Goal: Information Seeking & Learning: Learn about a topic

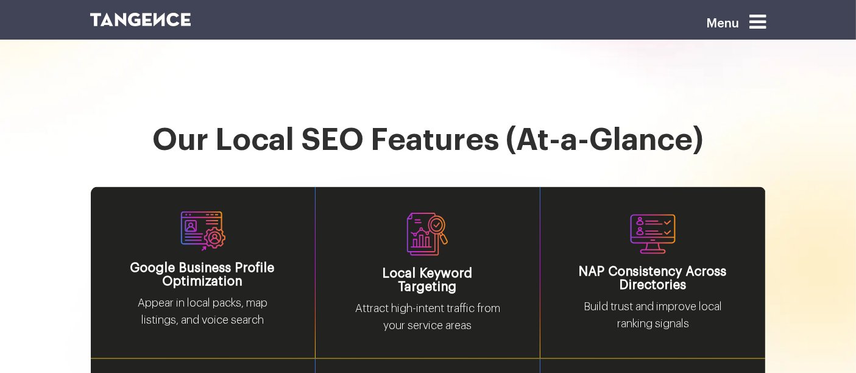
scroll to position [1550, 0]
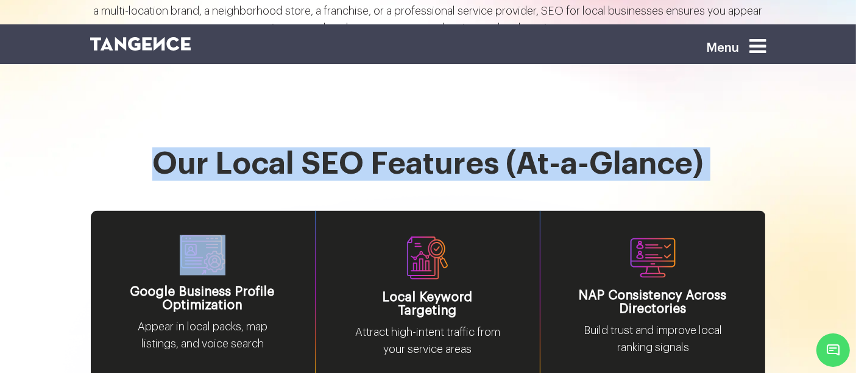
drag, startPoint x: 117, startPoint y: 167, endPoint x: 214, endPoint y: 236, distance: 119.3
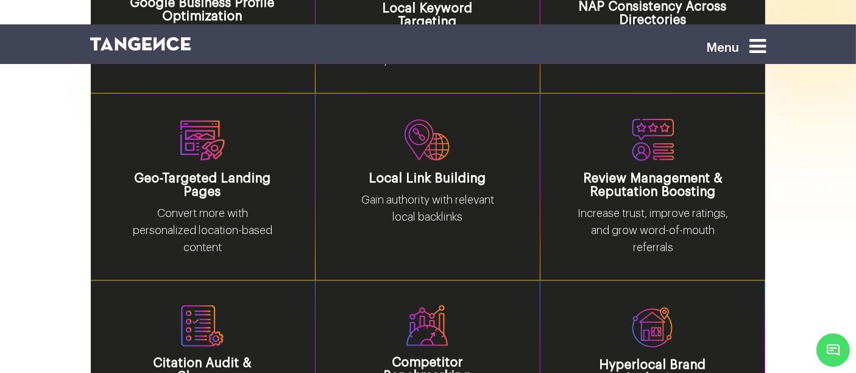
scroll to position [1877, 0]
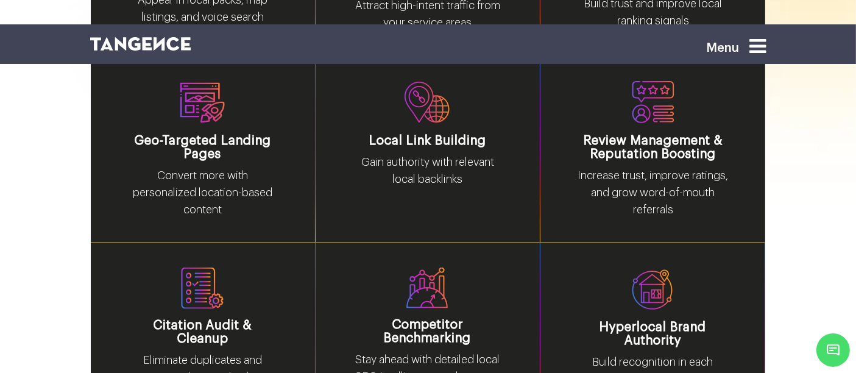
click at [417, 211] on div "Local Link Building Gain authority with relevant local backlinks" at bounding box center [428, 149] width 225 height 187
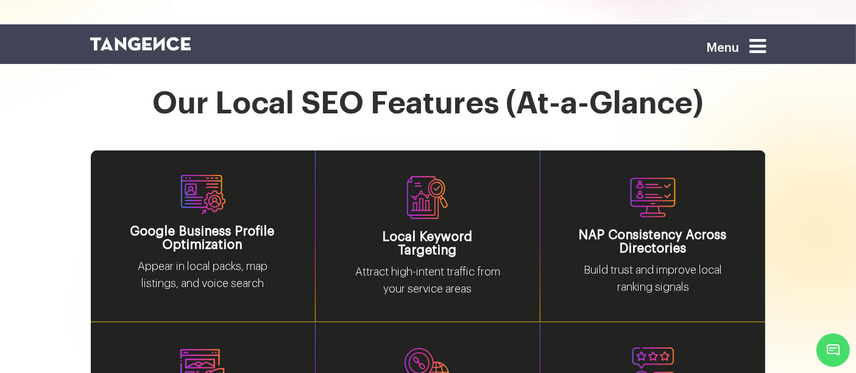
scroll to position [1609, 0]
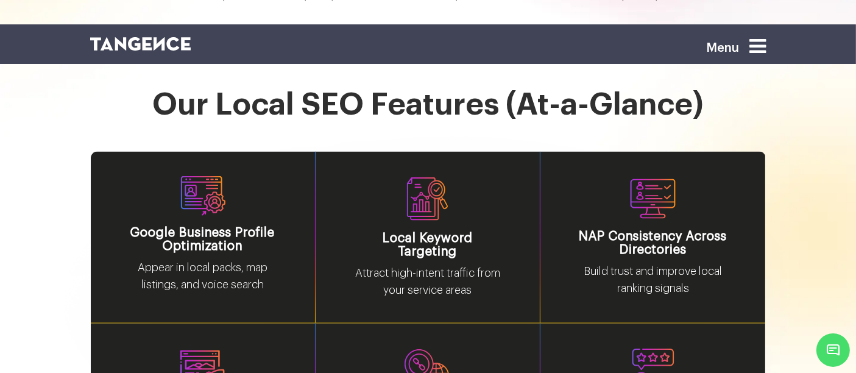
click at [419, 176] on img at bounding box center [427, 199] width 46 height 46
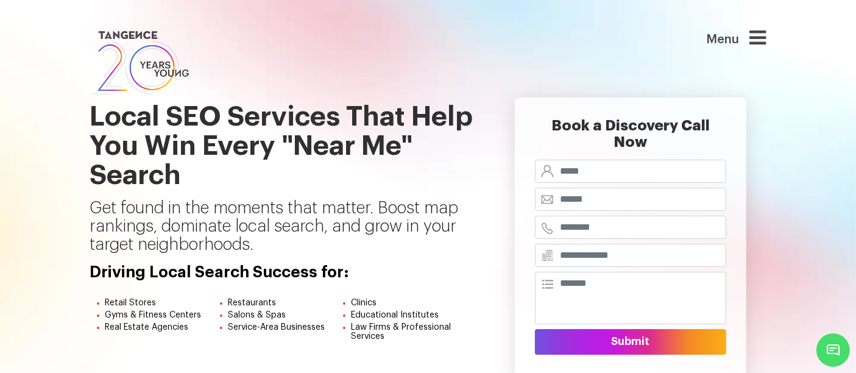
scroll to position [33, 0]
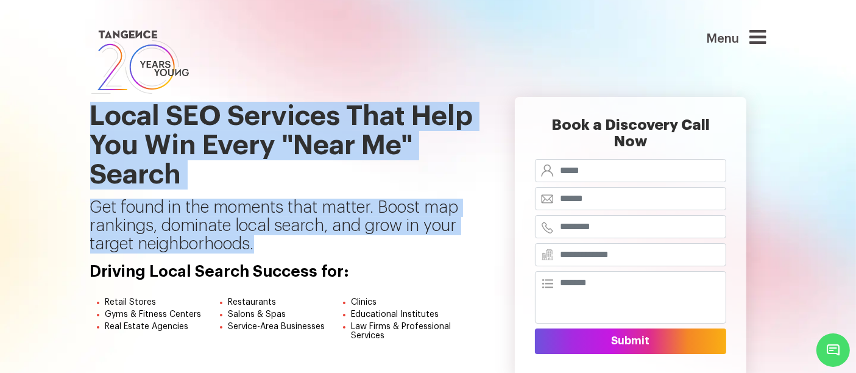
drag, startPoint x: 88, startPoint y: 116, endPoint x: 289, endPoint y: 241, distance: 236.1
click at [289, 241] on div "Local SEO Services That Help You Win Every "Near Me" Search Get found in the mo…" at bounding box center [283, 237] width 405 height 331
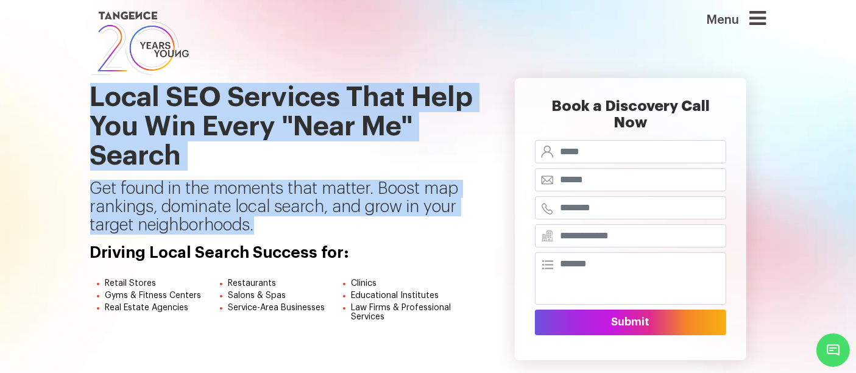
scroll to position [56, 0]
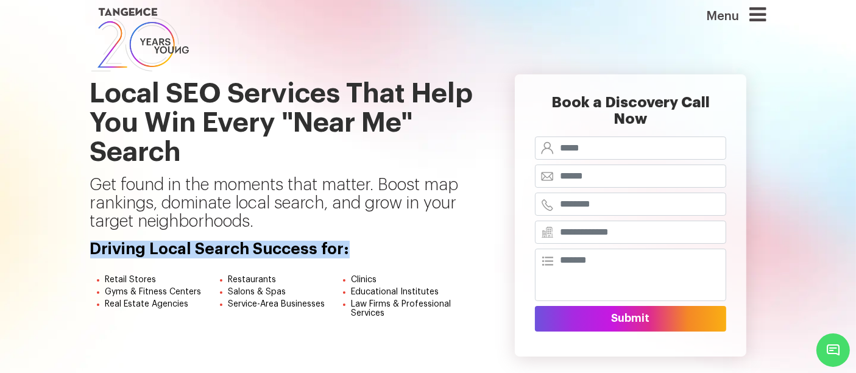
drag, startPoint x: 91, startPoint y: 248, endPoint x: 352, endPoint y: 246, distance: 261.3
click at [352, 246] on div "Local SEO Services That Help You Win Every "Near Me" Search Get found in the mo…" at bounding box center [283, 215] width 405 height 331
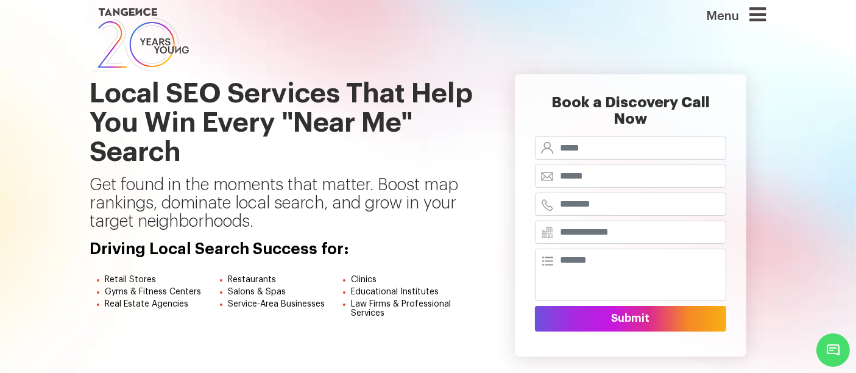
click at [172, 121] on h1 "Local SEO Services That Help You Win Every "Near Me" Search" at bounding box center [283, 113] width 387 height 126
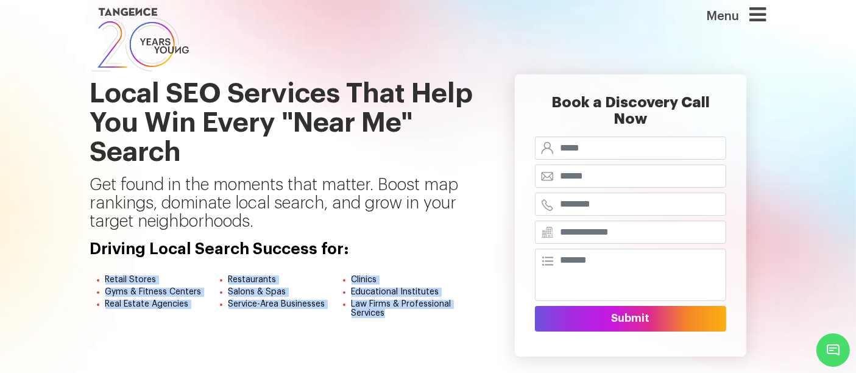
drag, startPoint x: 105, startPoint y: 281, endPoint x: 419, endPoint y: 312, distance: 315.9
click at [419, 312] on ul "Retail Stores Restaurants Clinics Gyms & Fitness Centers Salons & Spas Educatio…" at bounding box center [283, 298] width 387 height 46
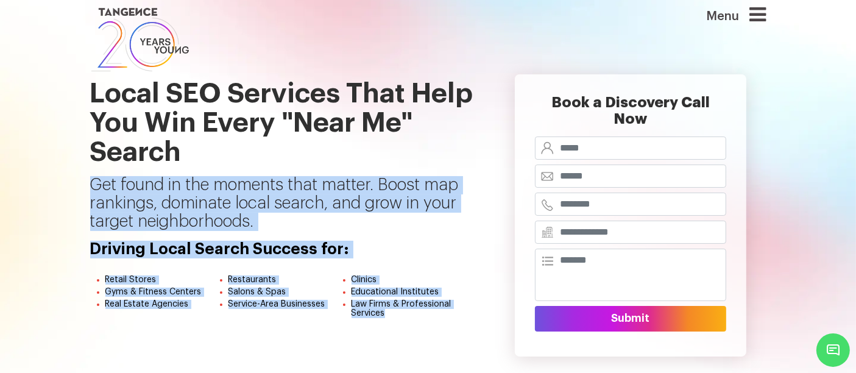
drag, startPoint x: 93, startPoint y: 179, endPoint x: 428, endPoint y: 312, distance: 360.9
click at [428, 312] on div "Local SEO Services That Help You Win Every "Near Me" Search Get found in the mo…" at bounding box center [283, 215] width 405 height 331
click at [216, 275] on li "Retail Stores" at bounding box center [166, 281] width 123 height 12
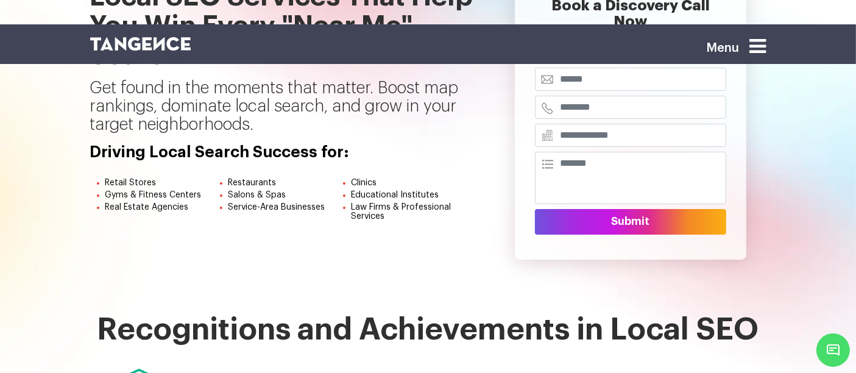
scroll to position [69, 0]
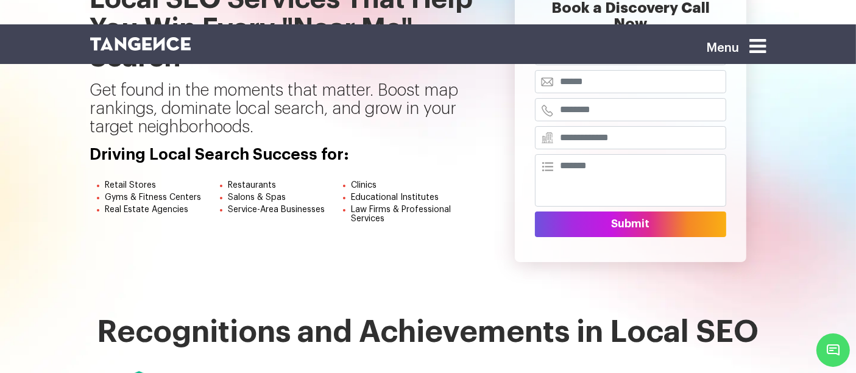
click at [438, 273] on section "Local SEO Services That Help You Win Every "Near Me" Search Get found in the mo…" at bounding box center [428, 136] width 856 height 360
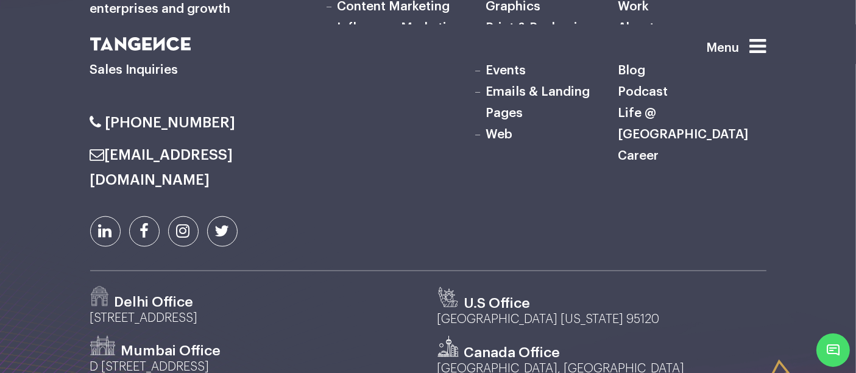
scroll to position [6416, 0]
